Goal: Find specific page/section: Find specific page/section

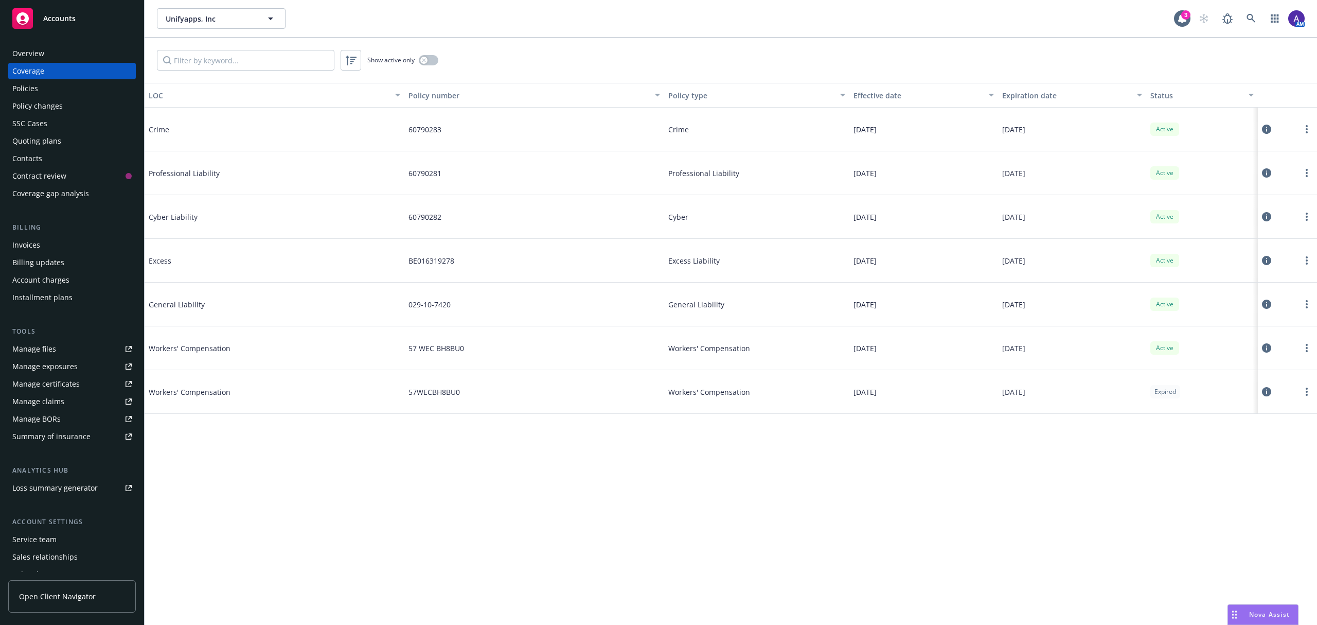
drag, startPoint x: 0, startPoint y: 0, endPoint x: 50, endPoint y: 52, distance: 72.4
click at [50, 52] on div "Overview" at bounding box center [71, 53] width 119 height 16
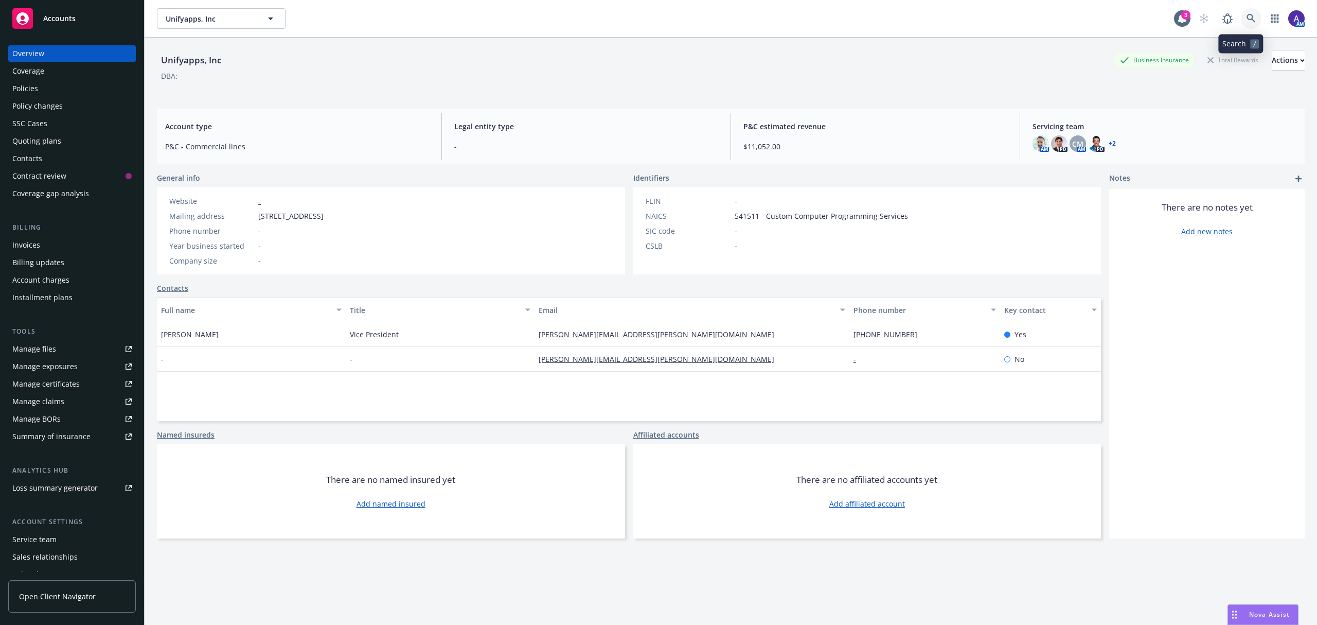
click at [1247, 15] on icon at bounding box center [1251, 18] width 9 height 9
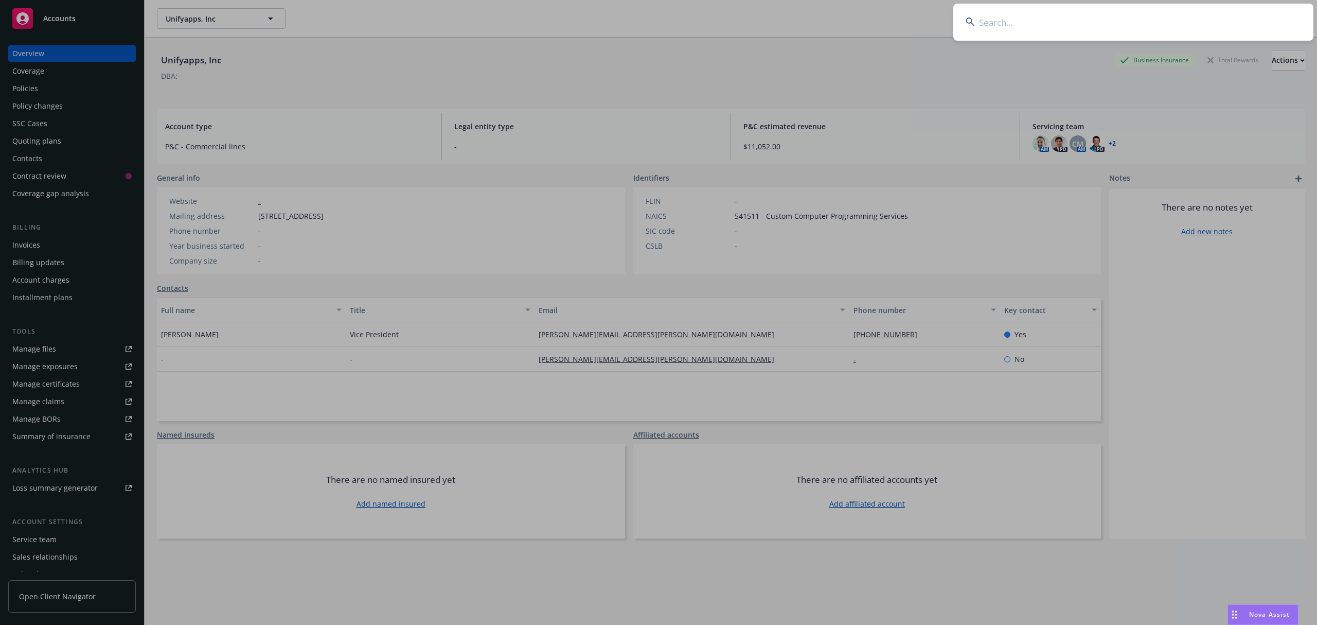
click at [1104, 33] on input at bounding box center [1134, 22] width 360 height 37
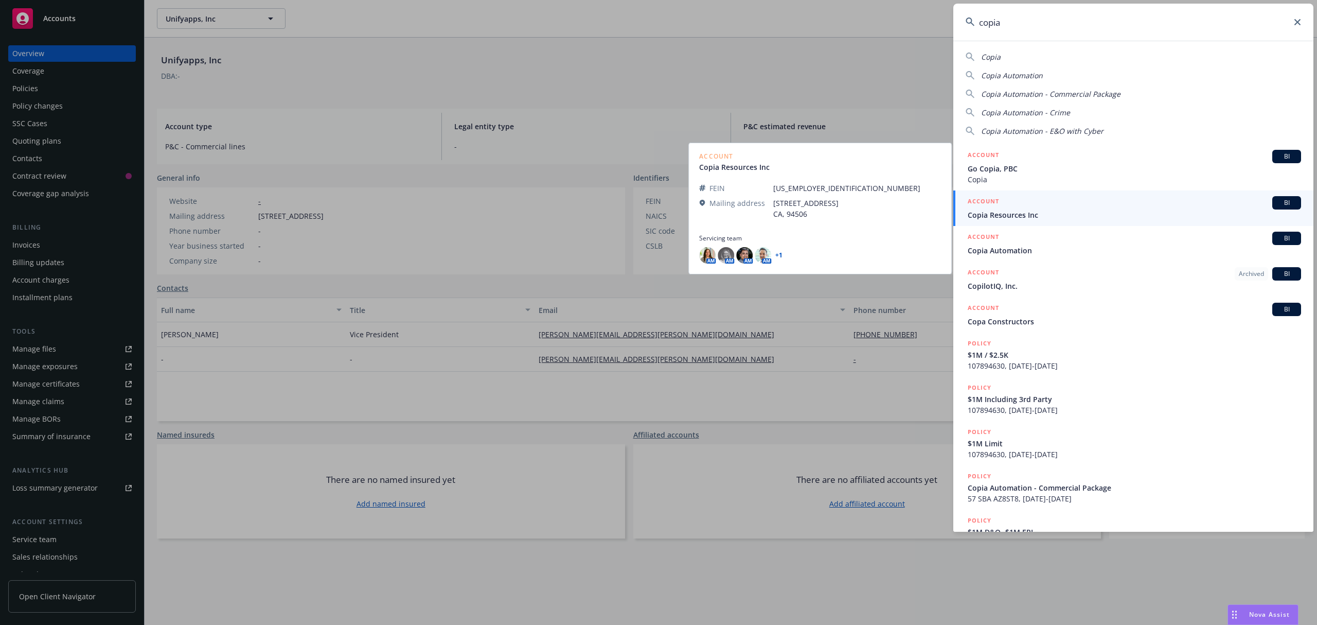
click at [1019, 21] on input "copia" at bounding box center [1134, 22] width 360 height 37
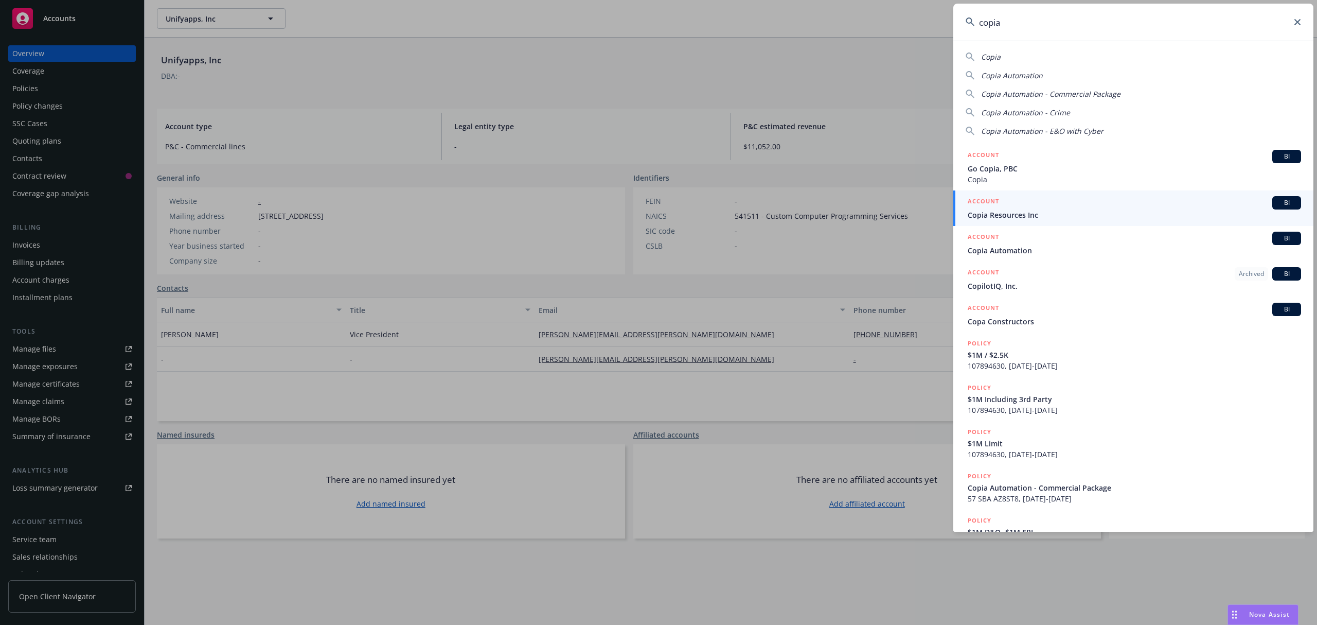
click at [1019, 21] on input "copia" at bounding box center [1134, 22] width 360 height 37
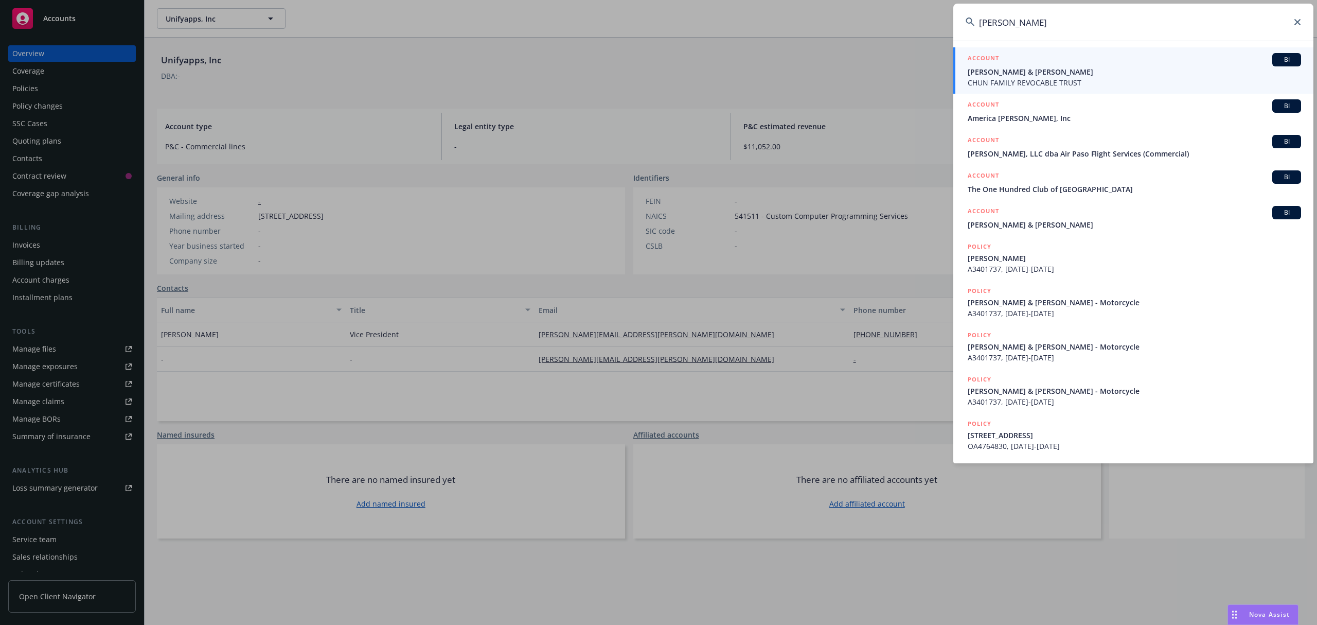
type input "[PERSON_NAME]"
click at [1023, 81] on span "CHUN FAMILY REVOCABLE TRUST" at bounding box center [1134, 82] width 333 height 11
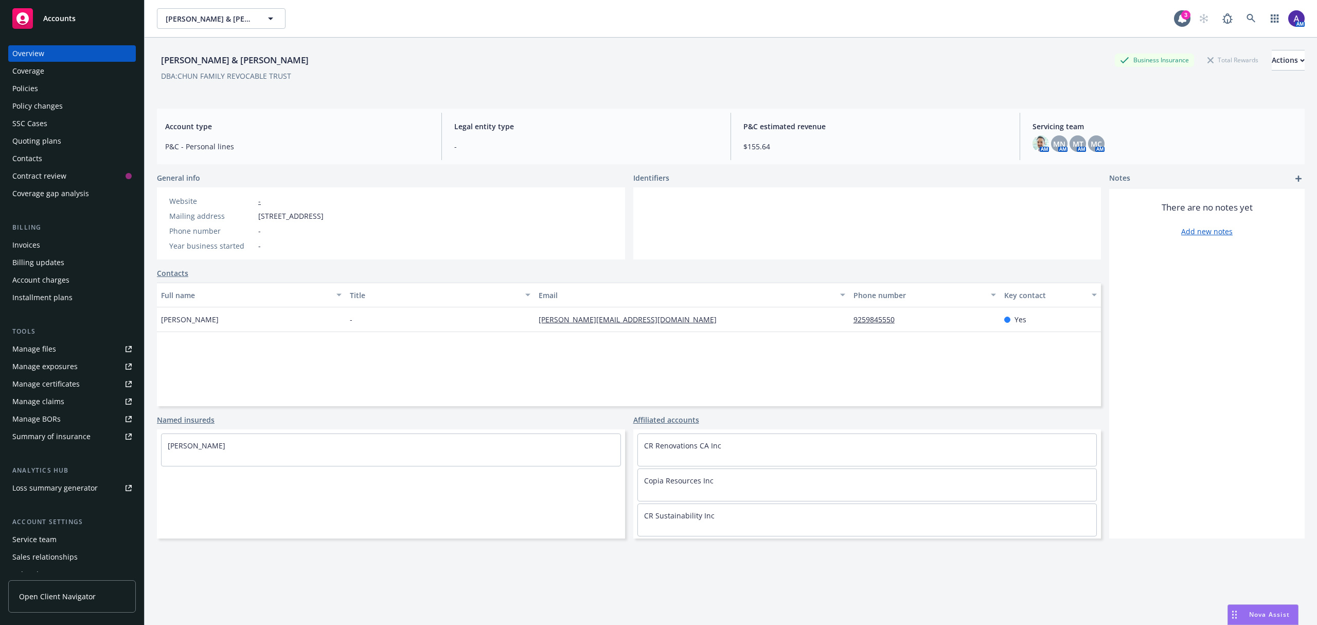
click at [33, 87] on div "Policies" at bounding box center [25, 88] width 26 height 16
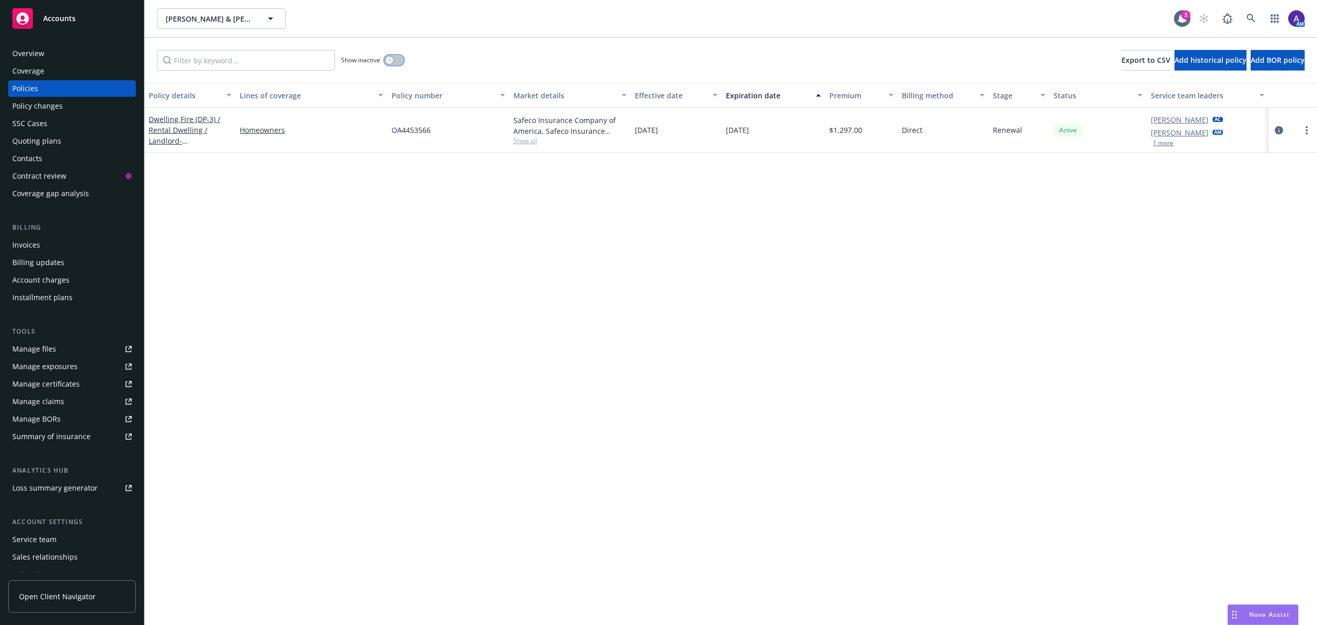
click at [393, 59] on div "button" at bounding box center [389, 60] width 7 height 7
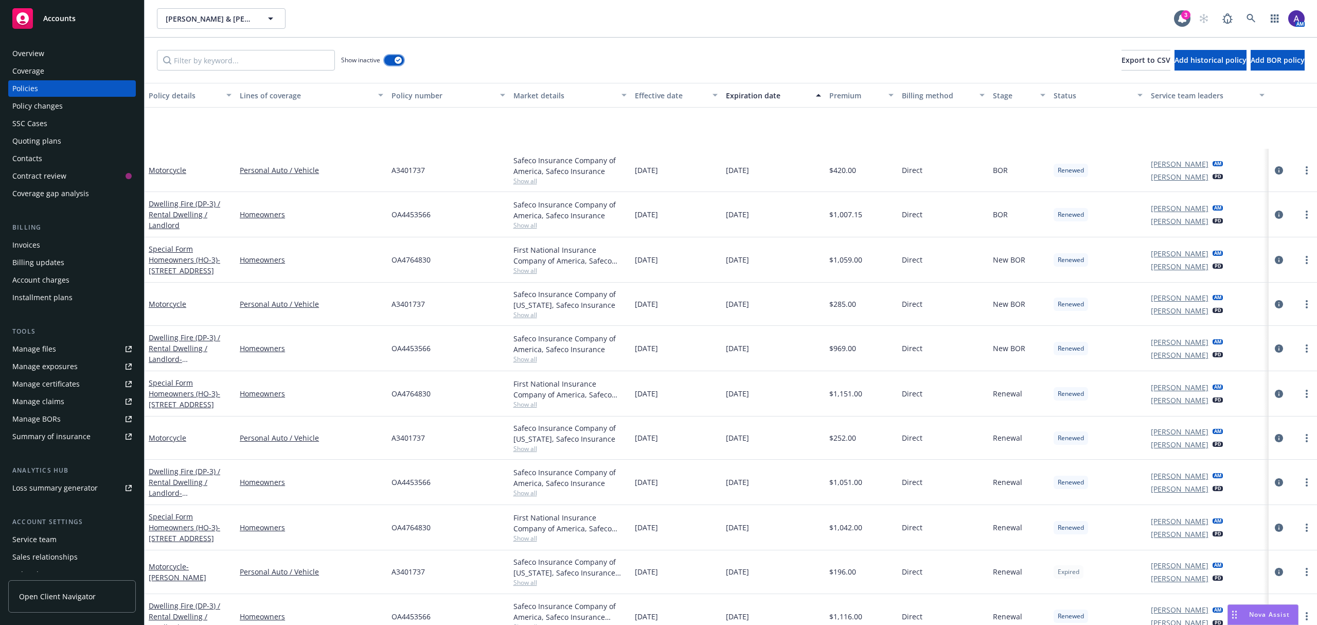
scroll to position [107, 0]
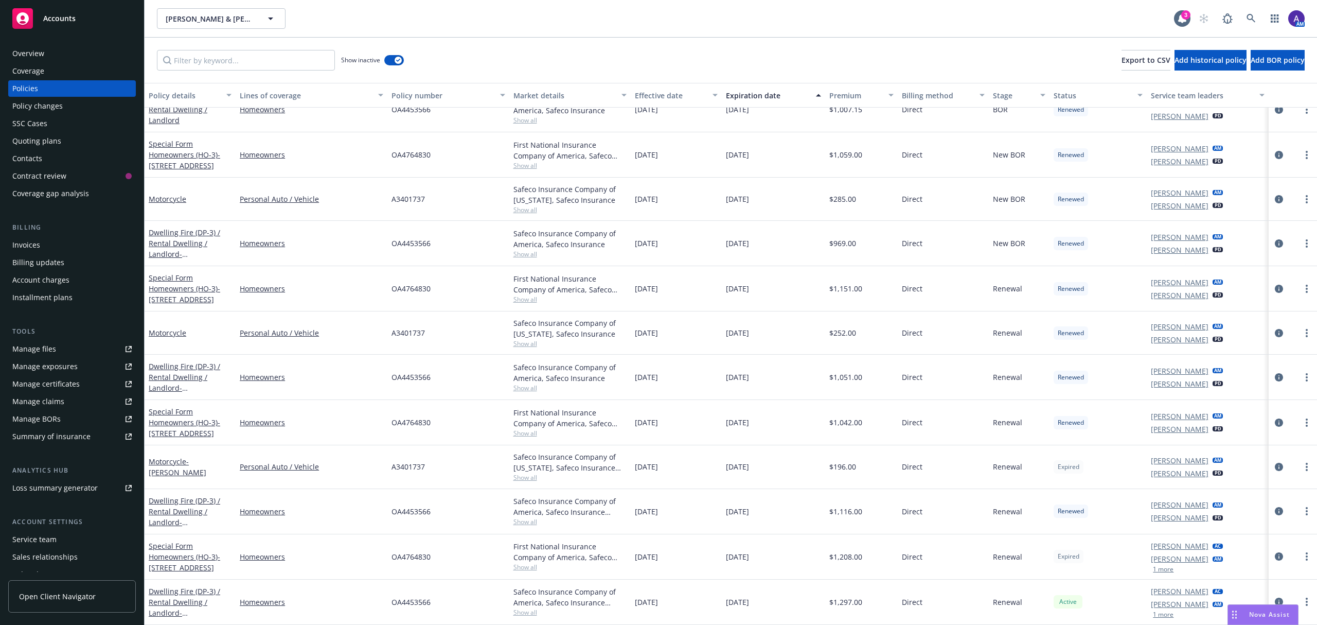
click at [22, 160] on div "Contacts" at bounding box center [27, 158] width 30 height 16
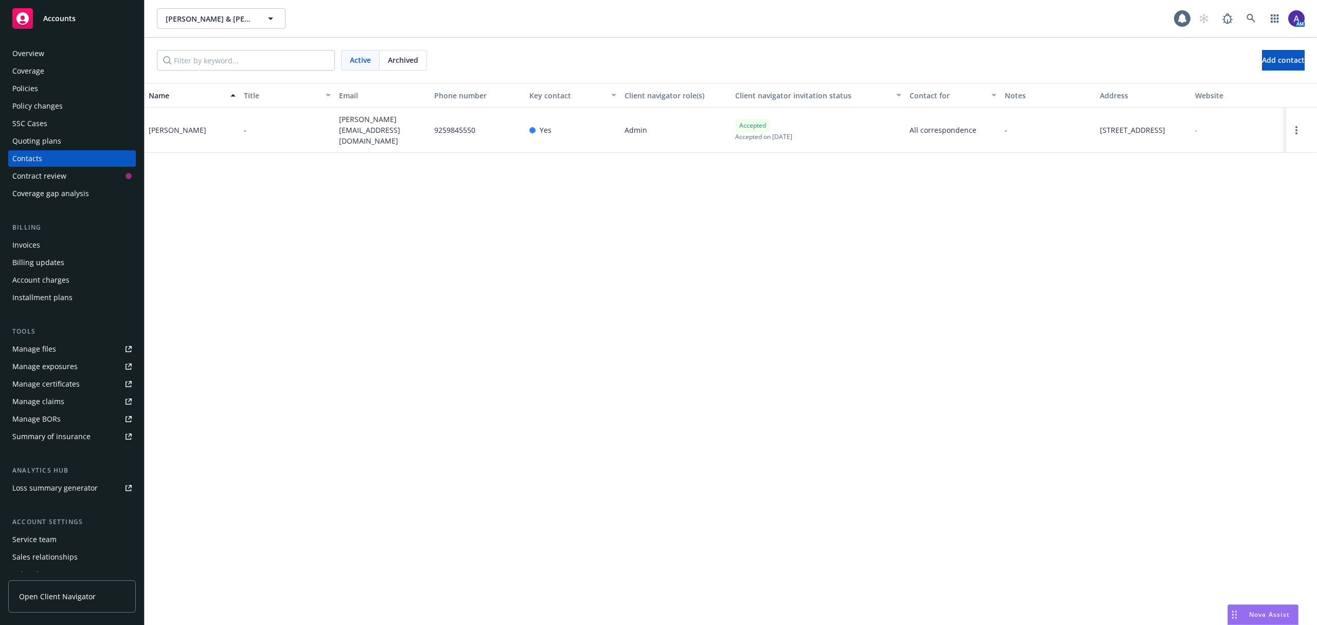
click at [62, 83] on div "Policies" at bounding box center [71, 88] width 119 height 16
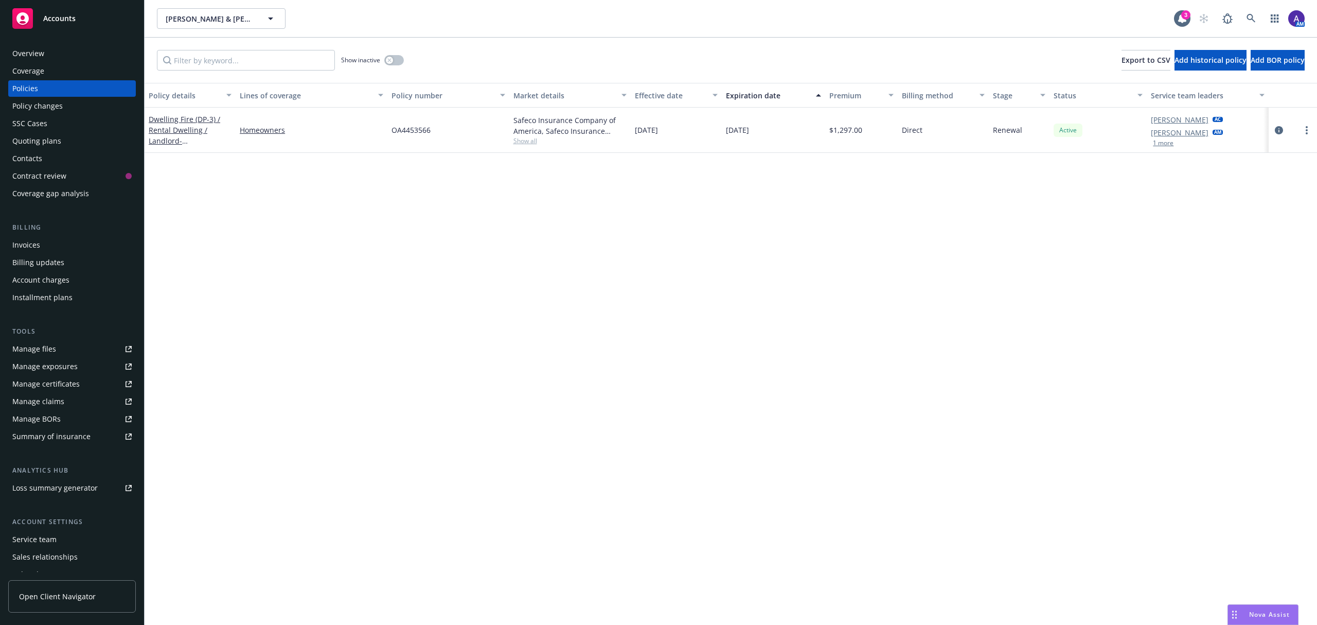
click at [48, 538] on div "Service team" at bounding box center [34, 539] width 44 height 16
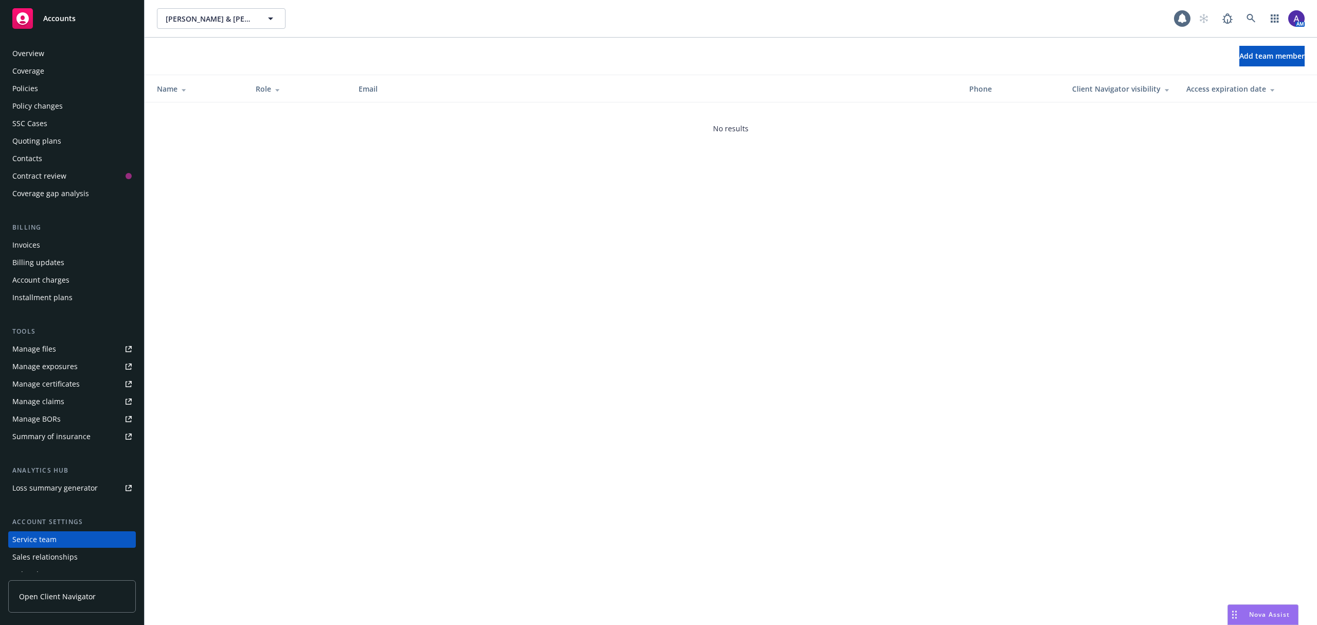
scroll to position [46, 0]
